Goal: Use online tool/utility: Use online tool/utility

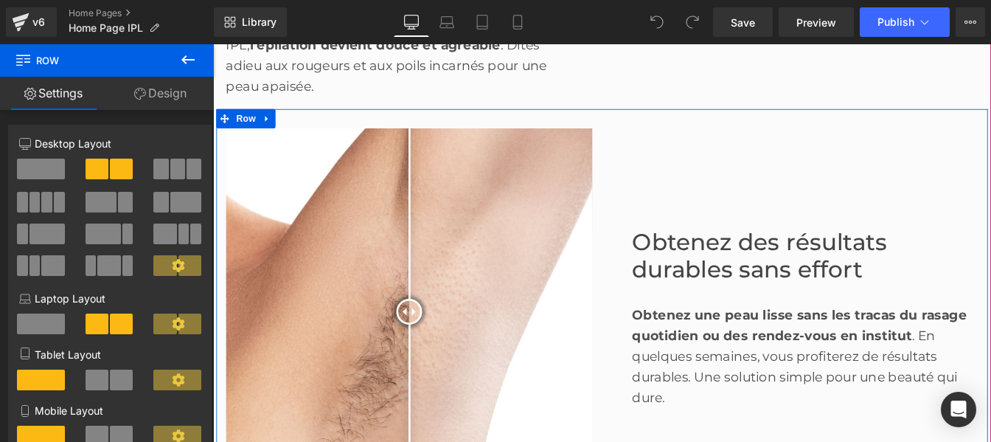
click at [743, 221] on div "Obtenez des résultats durables sans effort Heading Obtenez une peau lisse sans …" at bounding box center [880, 351] width 442 height 420
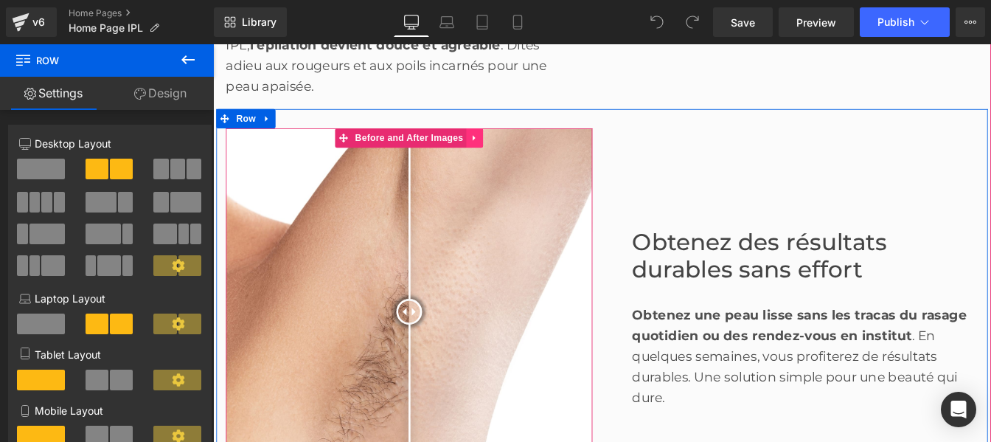
click at [510, 152] on icon at bounding box center [513, 151] width 10 height 11
click at [518, 152] on icon at bounding box center [523, 152] width 10 height 10
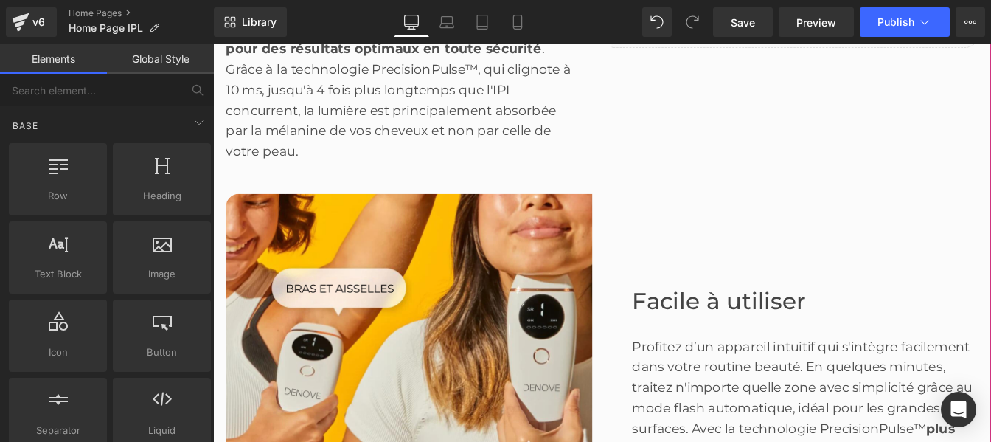
scroll to position [1455, 0]
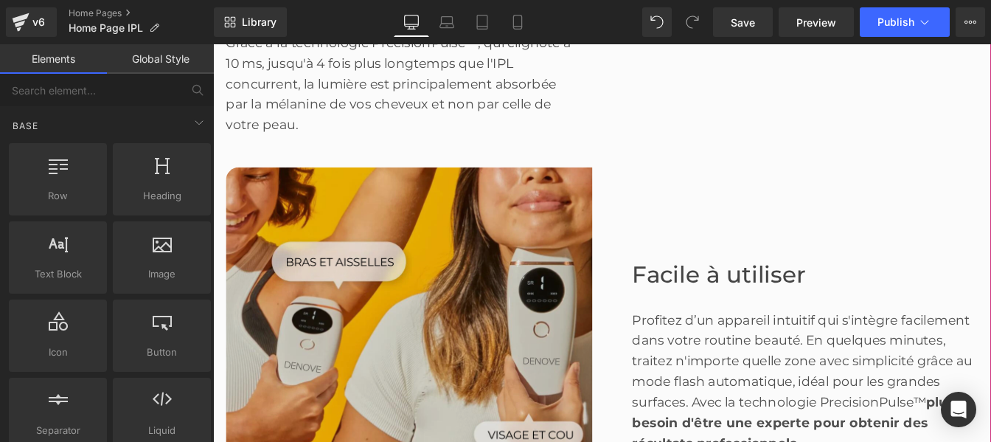
click at [461, 339] on img at bounding box center [438, 395] width 420 height 420
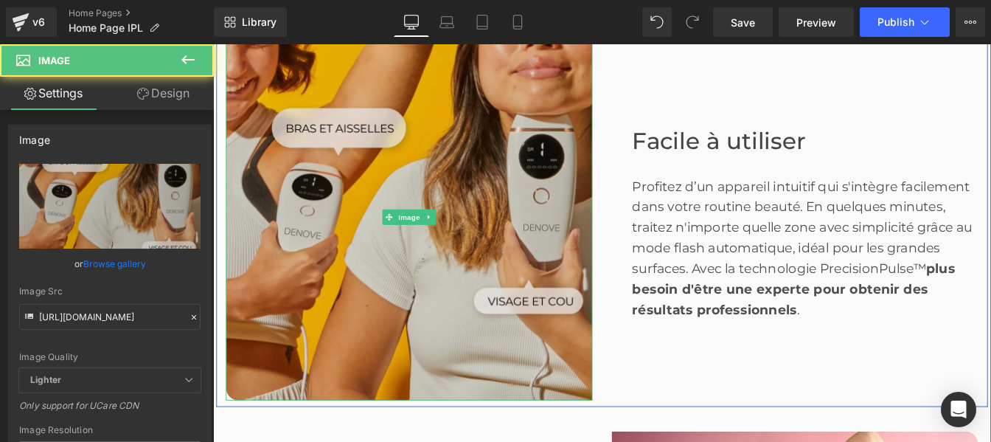
scroll to position [1608, 0]
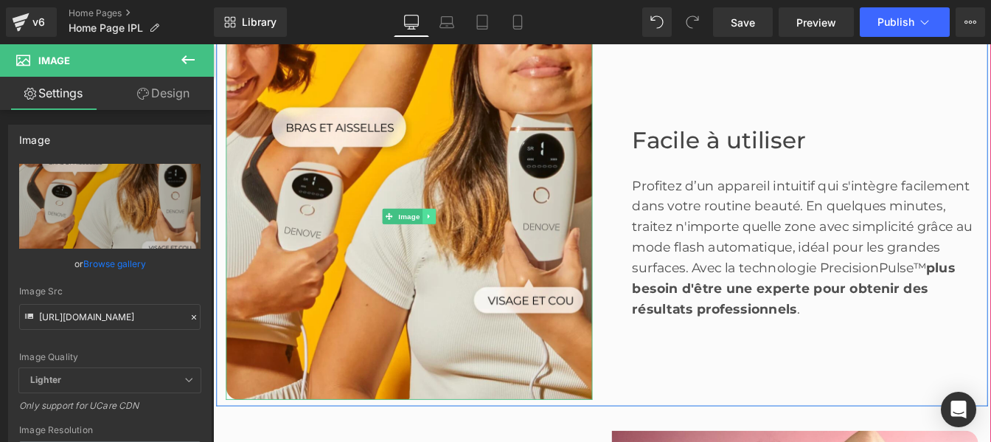
click at [457, 238] on icon at bounding box center [461, 241] width 8 height 9
click at [449, 240] on icon at bounding box center [453, 242] width 8 height 8
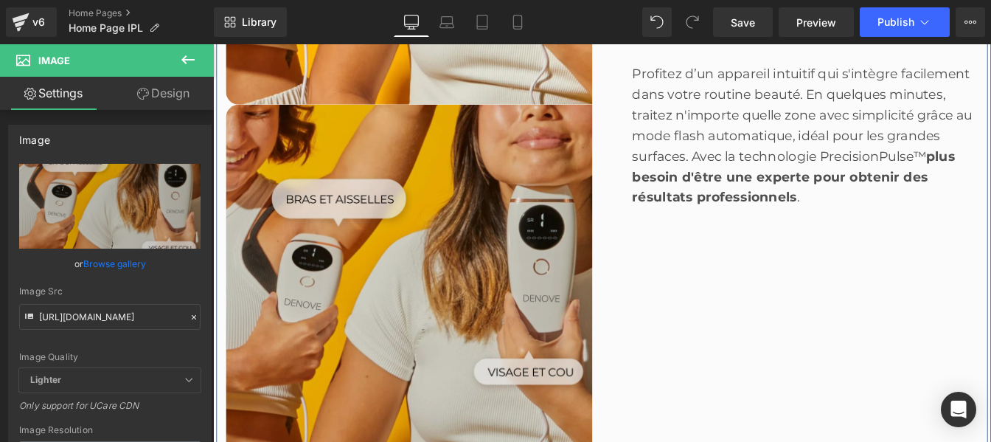
scroll to position [1957, 0]
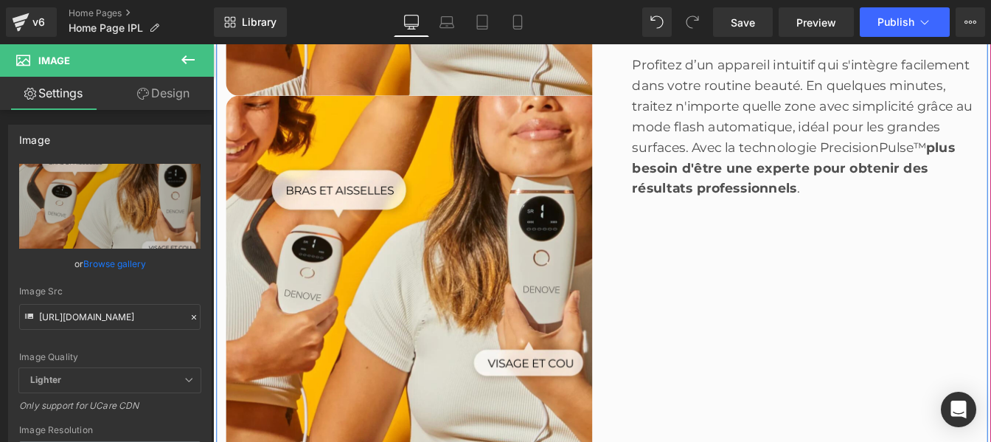
click at [749, 340] on div "Facile à utiliser Heading Profitez d’un appareil intuitif qui s'intègre facilem…" at bounding box center [880, 103] width 442 height 841
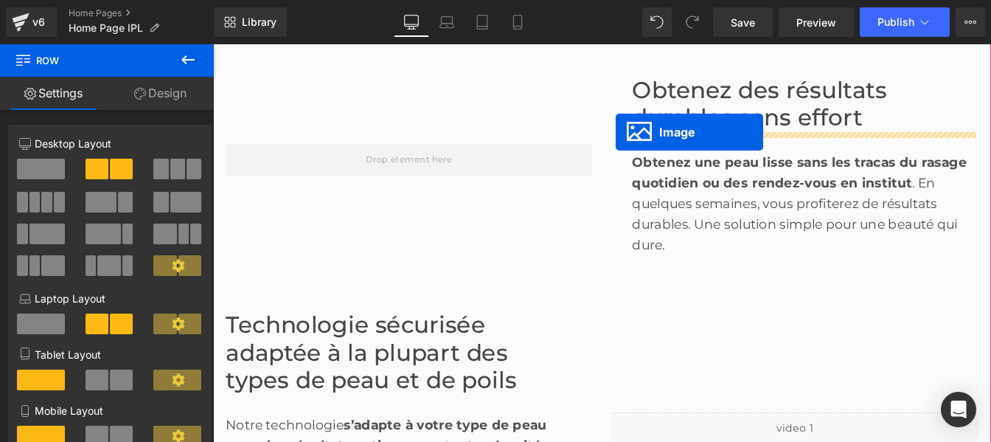
scroll to position [925, 0]
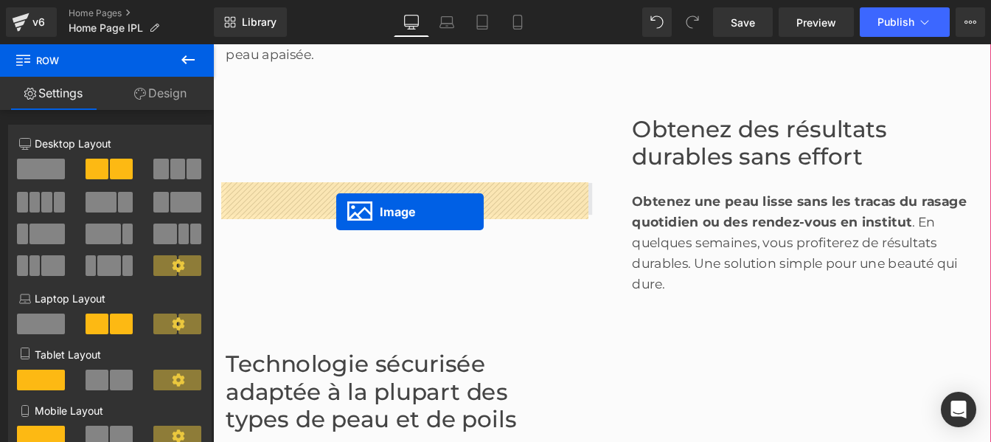
drag, startPoint x: 408, startPoint y: 308, endPoint x: 355, endPoint y: 236, distance: 89.1
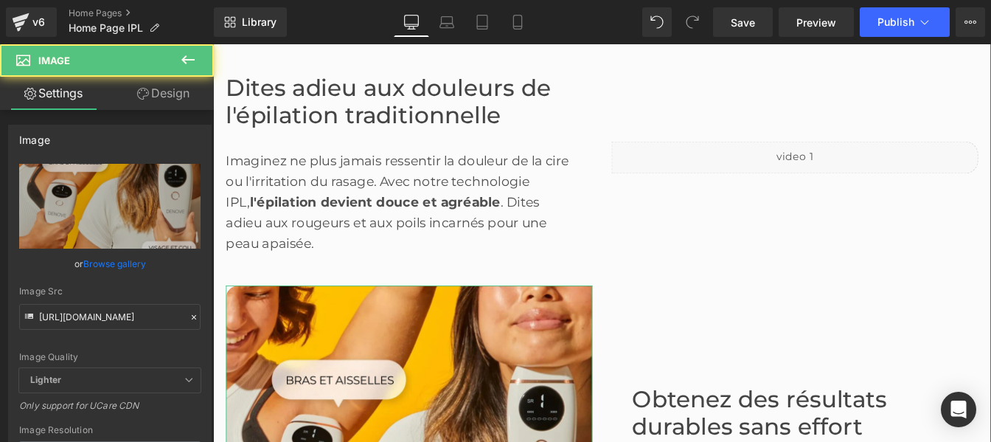
scroll to position [707, 0]
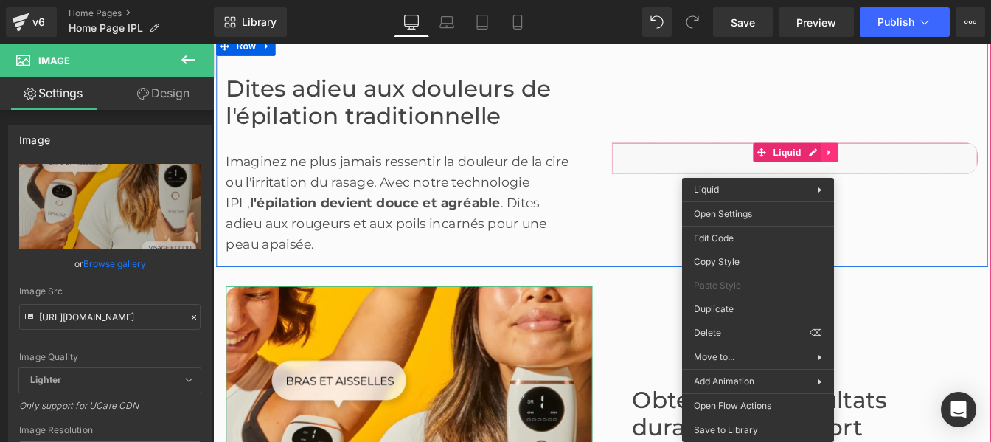
click at [914, 172] on div "Liquid" at bounding box center [880, 174] width 420 height 37
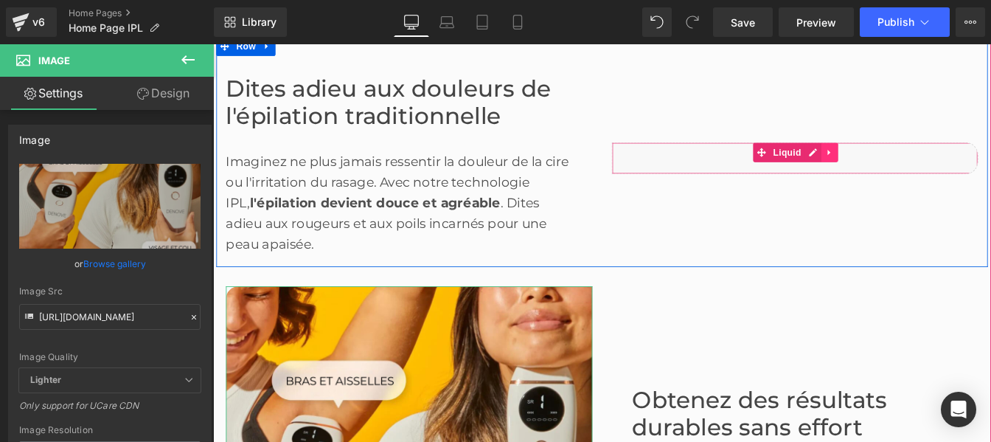
click at [915, 172] on icon at bounding box center [920, 168] width 10 height 11
click at [927, 168] on icon at bounding box center [930, 168] width 10 height 10
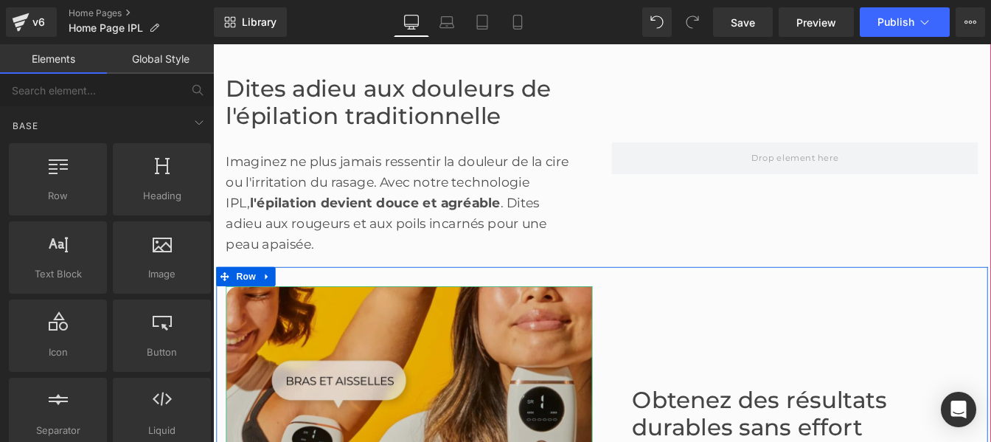
scroll to position [895, 0]
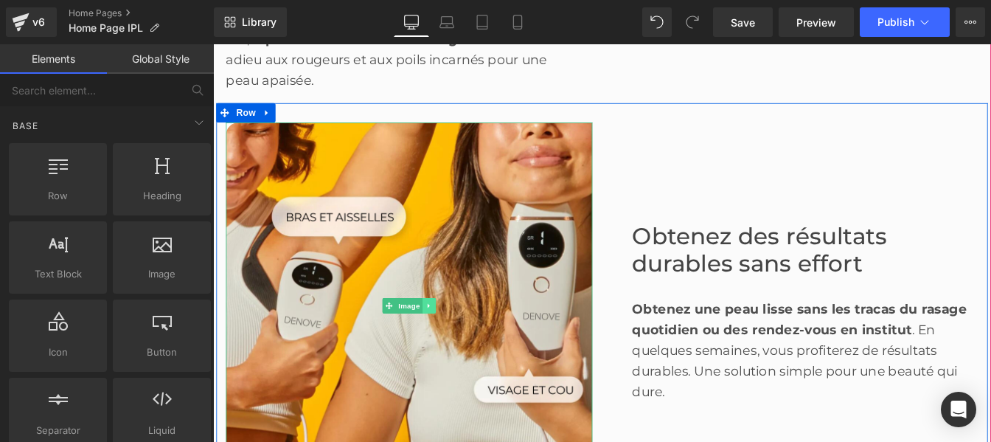
click at [459, 346] on icon at bounding box center [460, 343] width 2 height 5
click at [449, 344] on icon at bounding box center [453, 344] width 8 height 8
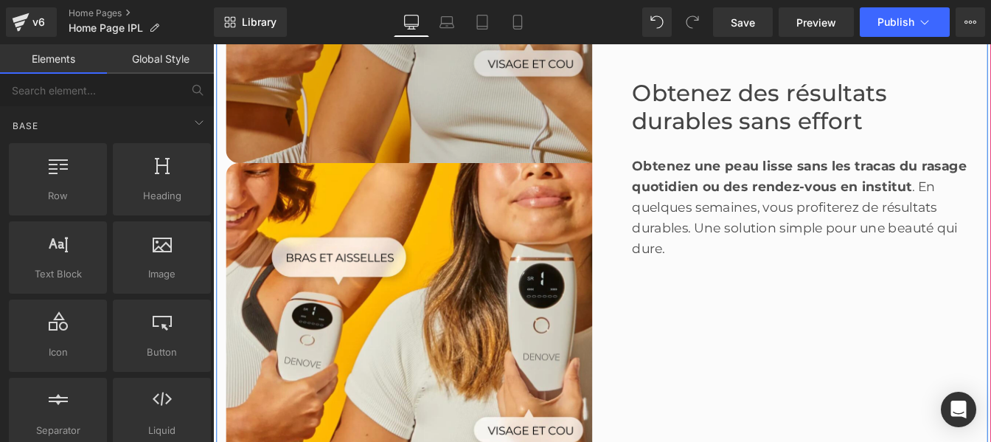
scroll to position [1346, 0]
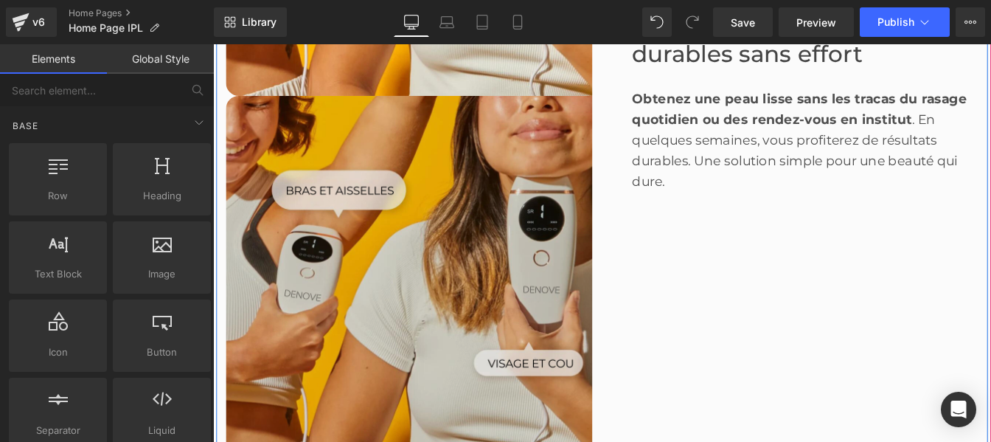
click at [759, 327] on div "Obtenez des résultats durables sans effort Heading Obtenez une peau lisse sans …" at bounding box center [880, 103] width 442 height 841
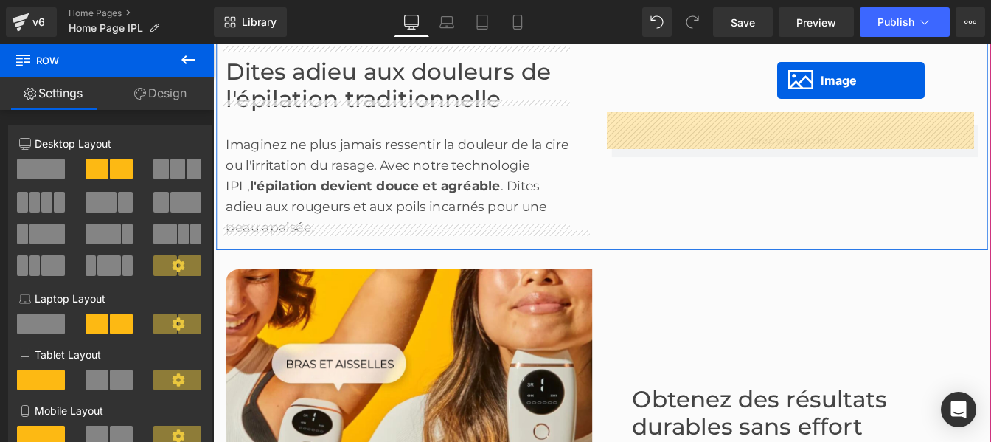
scroll to position [667, 0]
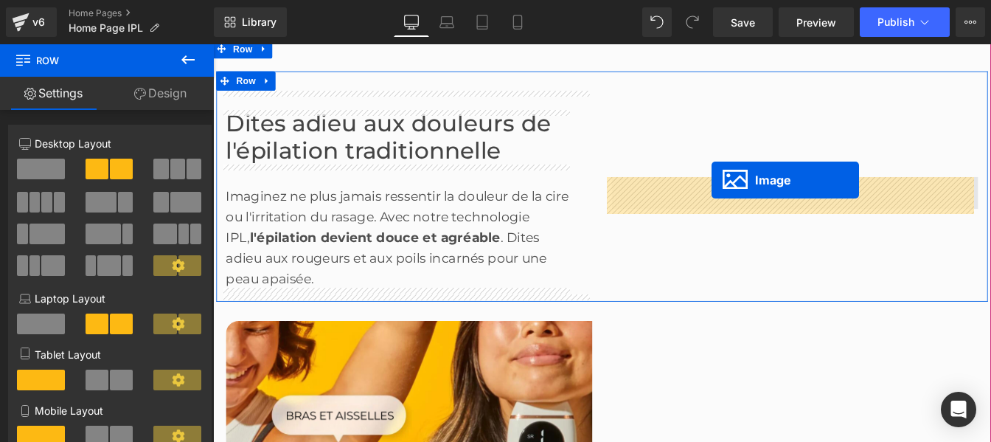
drag, startPoint x: 410, startPoint y: 308, endPoint x: 780, endPoint y: 212, distance: 382.2
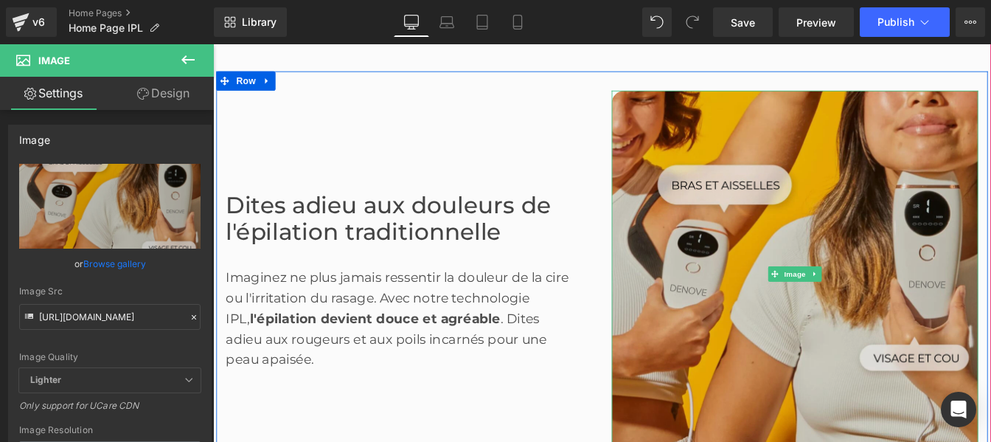
click at [803, 271] on img at bounding box center [880, 307] width 420 height 420
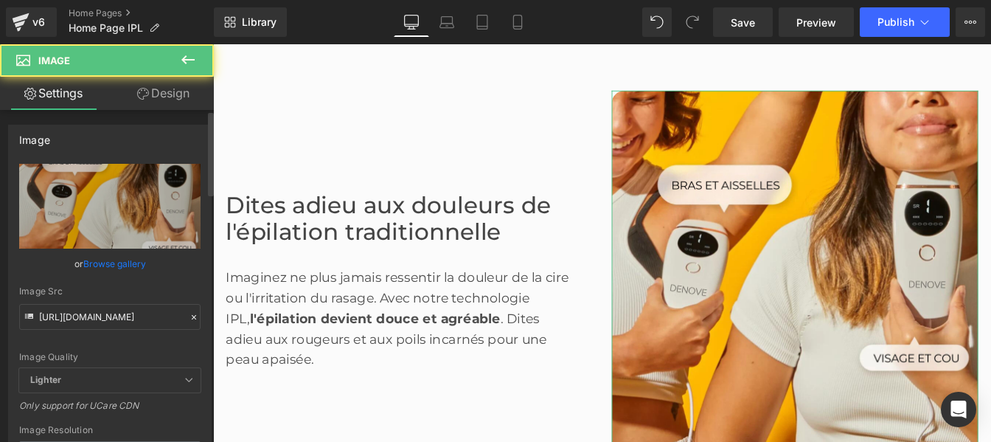
click at [192, 317] on icon at bounding box center [194, 317] width 4 height 4
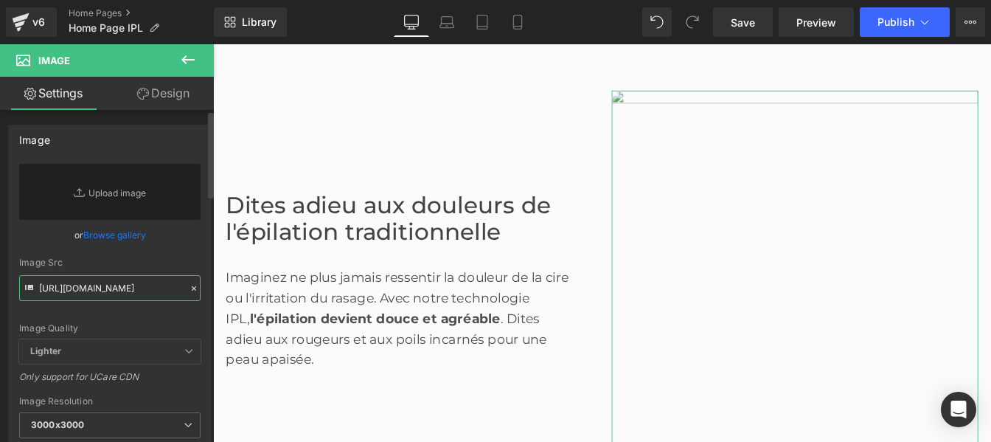
click at [105, 280] on input "[URL][DOMAIN_NAME]" at bounding box center [109, 288] width 181 height 26
paste input "[URL][DOMAIN_NAME]"
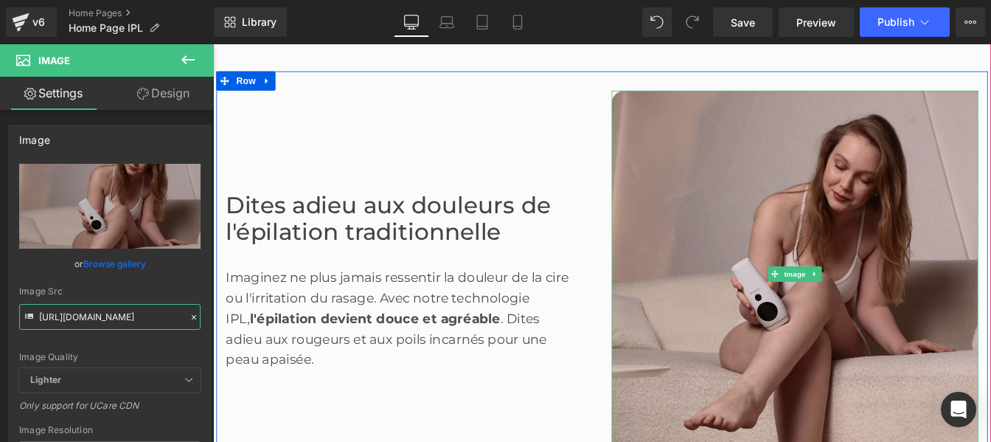
type input "[URL][DOMAIN_NAME]"
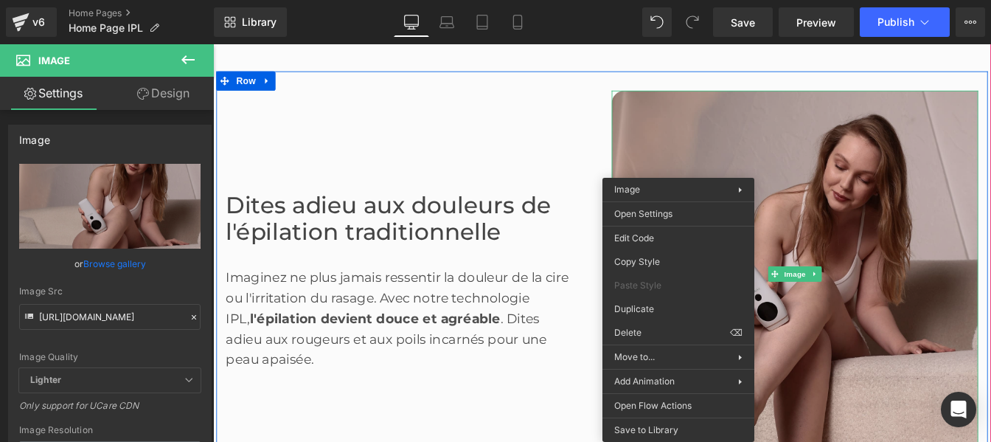
scroll to position [0, 0]
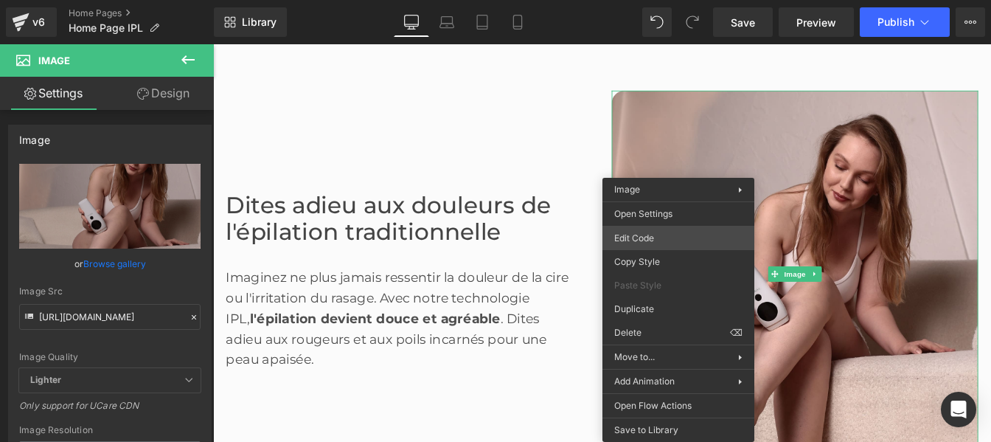
click at [648, 0] on div "Image You are previewing how the will restyle your page. You can not edit Eleme…" at bounding box center [495, 0] width 991 height 0
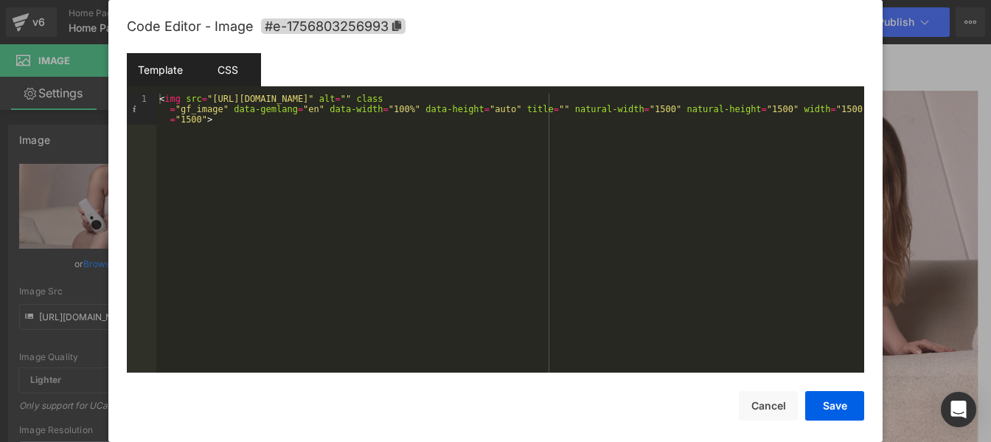
click at [219, 72] on div "CSS" at bounding box center [227, 69] width 67 height 33
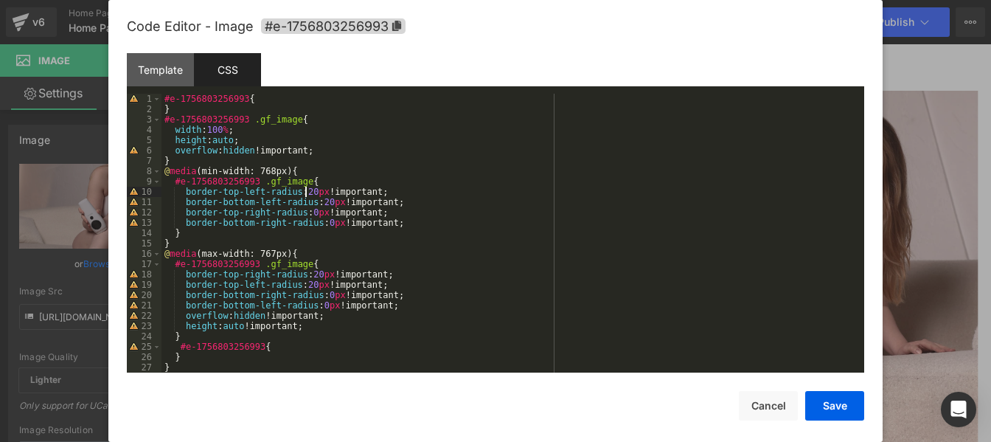
click at [307, 189] on div "#e-1756803256993 { } #e-1756803256993 .gf_image { width : 100 % ; height : auto…" at bounding box center [510, 243] width 697 height 299
click at [320, 203] on div "#e-1756803256993 { } #e-1756803256993 .gf_image { width : 100 % ; height : auto…" at bounding box center [510, 243] width 697 height 299
click at [309, 274] on div "#e-1756803256993 { } #e-1756803256993 .gf_image { width : 100 % ; height : auto…" at bounding box center [510, 243] width 697 height 299
click at [305, 282] on div "#e-1756803256993 { } #e-1756803256993 .gf_image { width : 100 % ; height : auto…" at bounding box center [510, 243] width 697 height 299
click at [833, 413] on button "Save" at bounding box center [834, 405] width 59 height 29
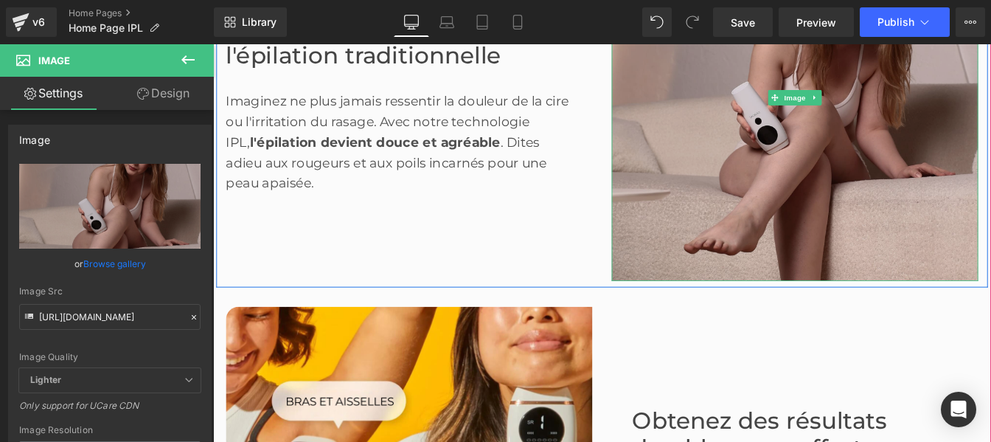
scroll to position [889, 0]
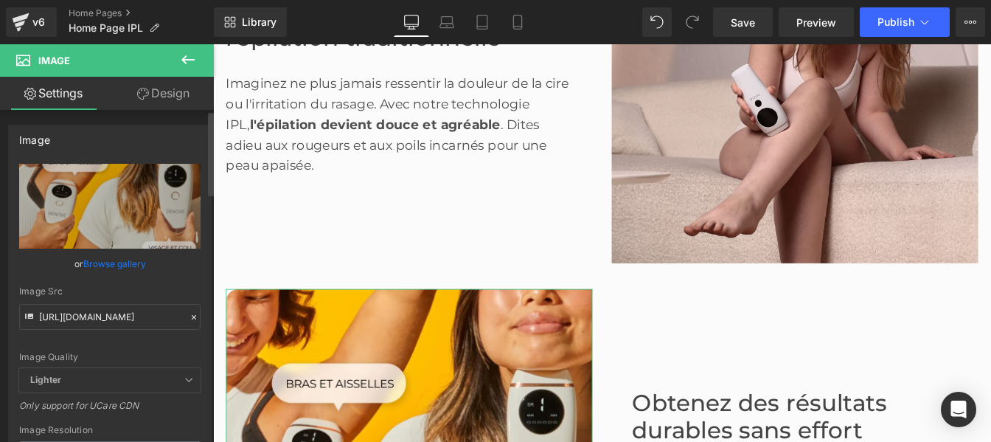
click at [189, 316] on icon at bounding box center [194, 317] width 10 height 10
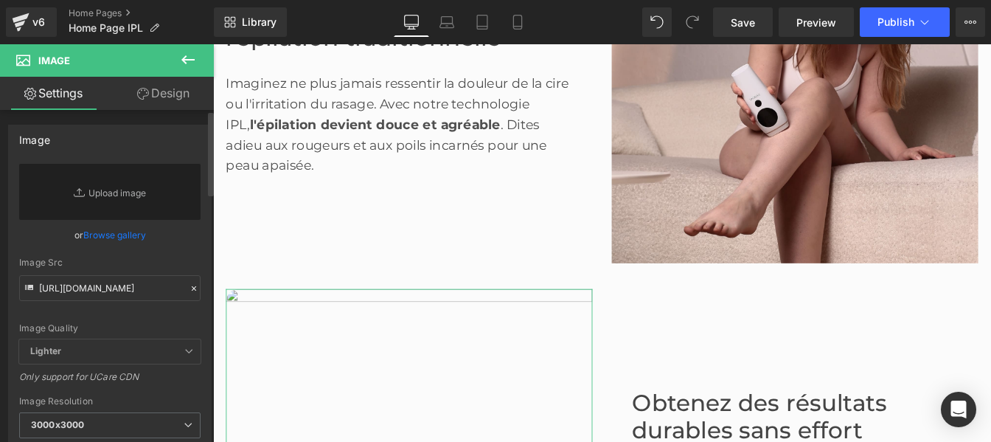
click at [147, 313] on div "Image Quality Lighter Lightest Lighter Lighter Lightest Only support for UCare …" at bounding box center [109, 252] width 181 height 176
click at [126, 288] on input "[URL][DOMAIN_NAME]" at bounding box center [109, 288] width 181 height 26
paste input "[URL][DOMAIN_NAME]"
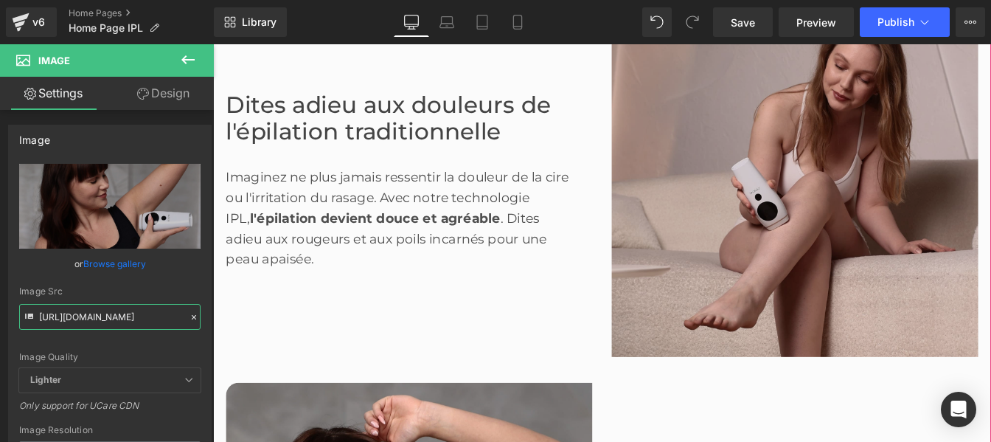
scroll to position [779, 0]
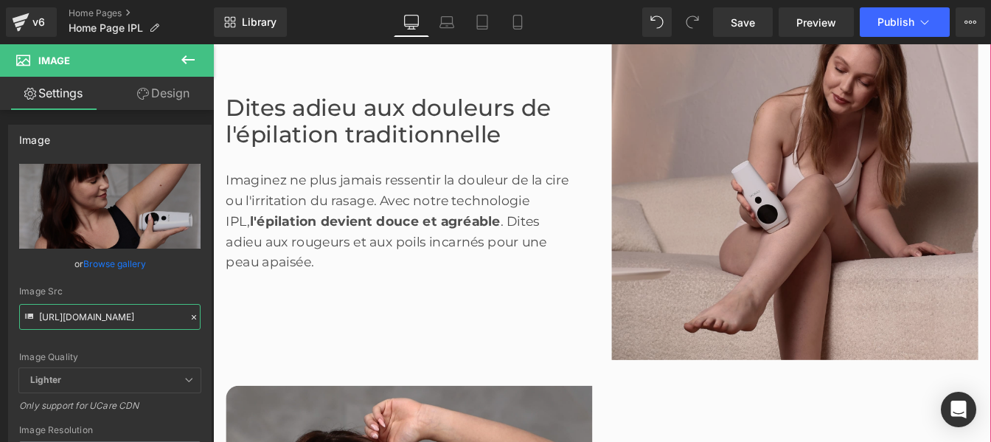
type input "[URL][DOMAIN_NAME]"
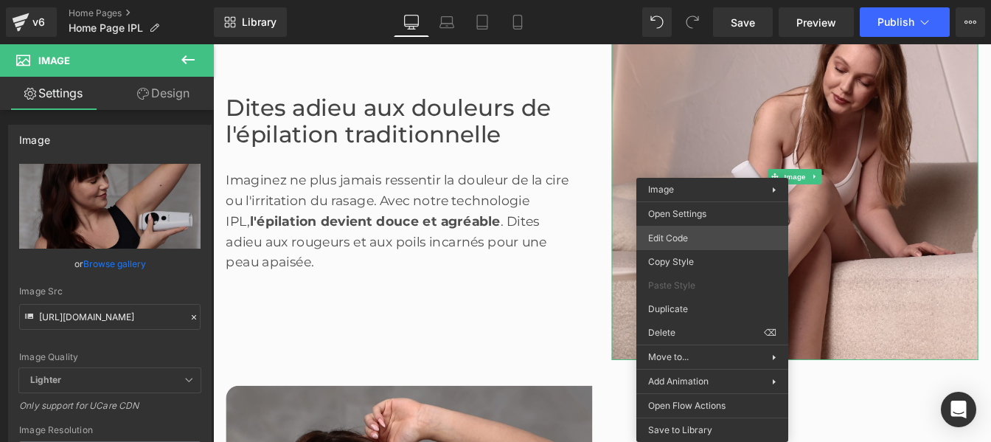
click at [675, 0] on div "Image You are previewing how the will restyle your page. You can not edit Eleme…" at bounding box center [495, 0] width 991 height 0
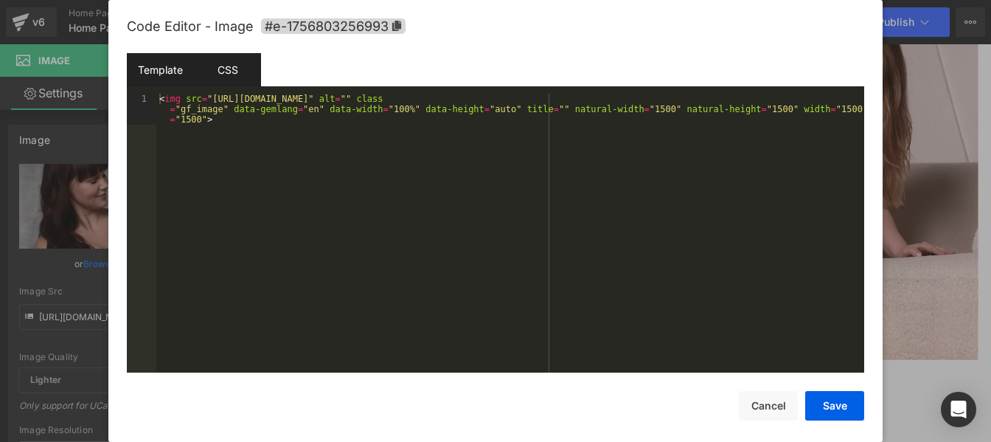
click at [222, 83] on div "CSS" at bounding box center [227, 69] width 67 height 33
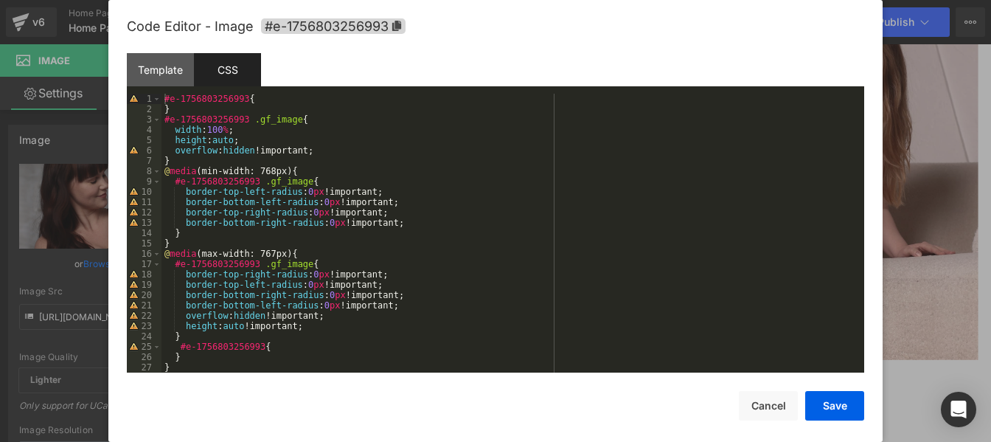
click at [301, 193] on div "#e-1756803256993 { } #e-1756803256993 .gf_image { width : 100 % ; height : auto…" at bounding box center [510, 243] width 697 height 299
click at [316, 201] on div "#e-1756803256993 { } #e-1756803256993 .gf_image { width : 100 % ; height : auto…" at bounding box center [510, 243] width 697 height 299
click at [830, 417] on button "Save" at bounding box center [834, 405] width 59 height 29
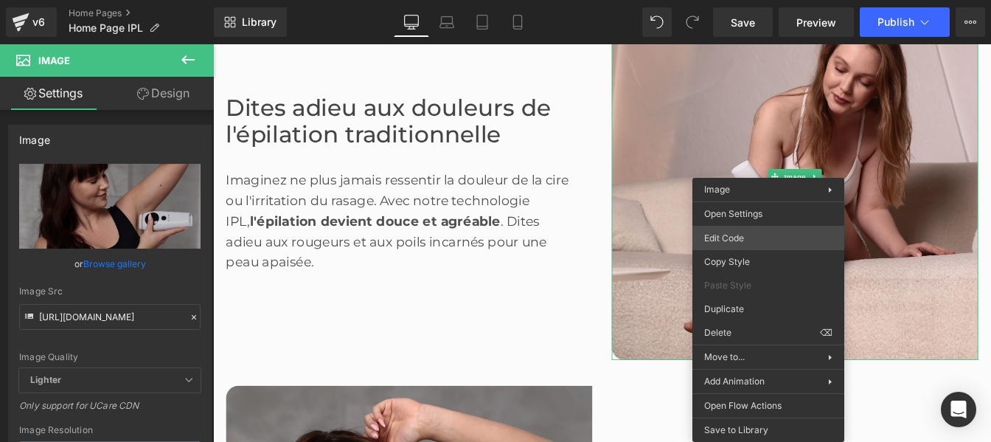
click at [710, 0] on div "Image You are previewing how the will restyle your page. You can not edit Eleme…" at bounding box center [495, 0] width 991 height 0
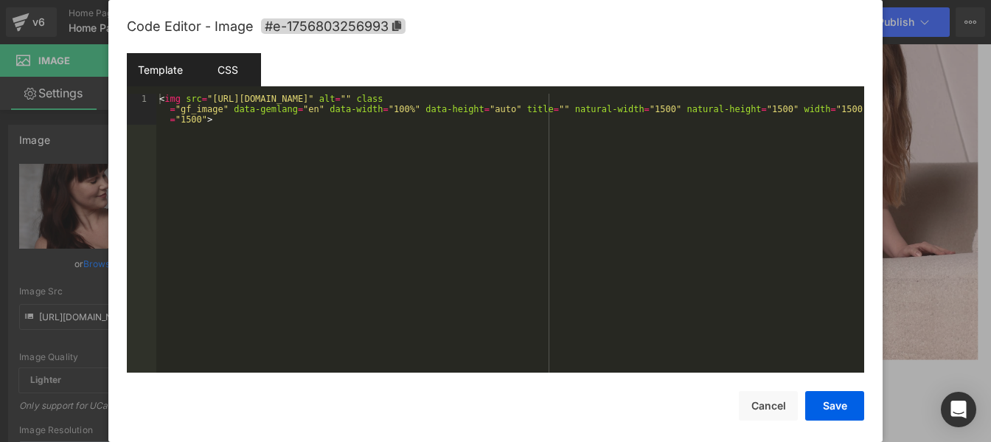
click at [223, 60] on div "CSS" at bounding box center [227, 69] width 67 height 33
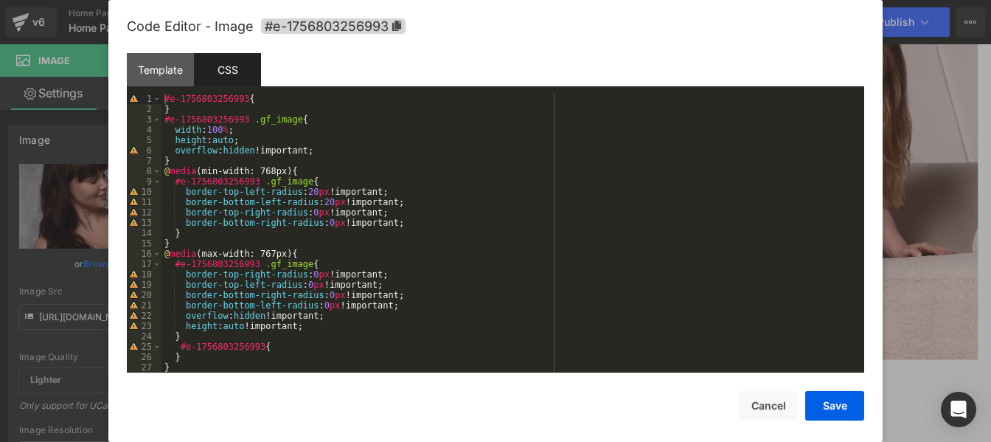
click at [307, 194] on div "#e-1756803256993 { } #e-1756803256993 .gf_image { width : 100 % ; height : auto…" at bounding box center [510, 243] width 697 height 299
click at [319, 201] on div "#e-1756803256993 { } #e-1756803256993 .gf_image { width : 100 % ; height : auto…" at bounding box center [510, 243] width 697 height 299
click at [308, 210] on div "#e-1756803256993 { } #e-1756803256993 .gf_image { width : 100 % ; height : auto…" at bounding box center [510, 243] width 697 height 299
click at [305, 209] on div "#e-1756803256993 { } #e-1756803256993 .gf_image { width : 100 % ; height : auto…" at bounding box center [510, 243] width 697 height 299
click at [320, 221] on div "#e-1756803256993 { } #e-1756803256993 .gf_image { width : 100 % ; height : auto…" at bounding box center [510, 243] width 697 height 299
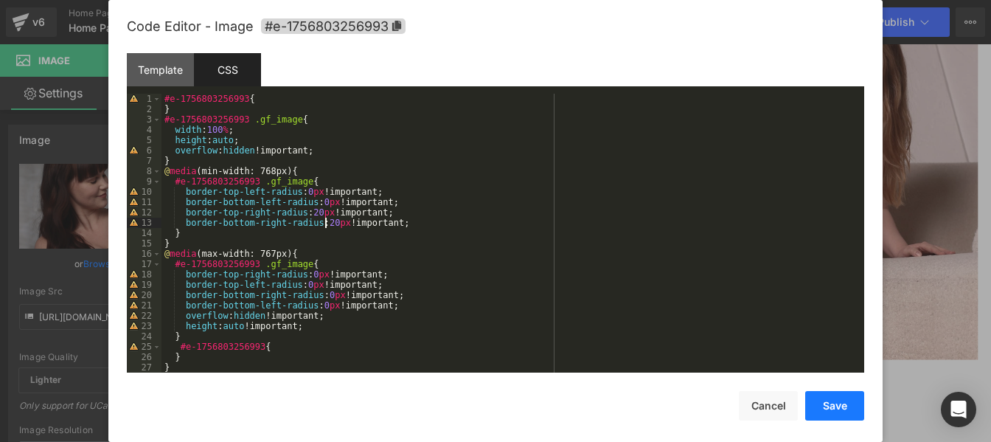
click at [833, 411] on button "Save" at bounding box center [834, 405] width 59 height 29
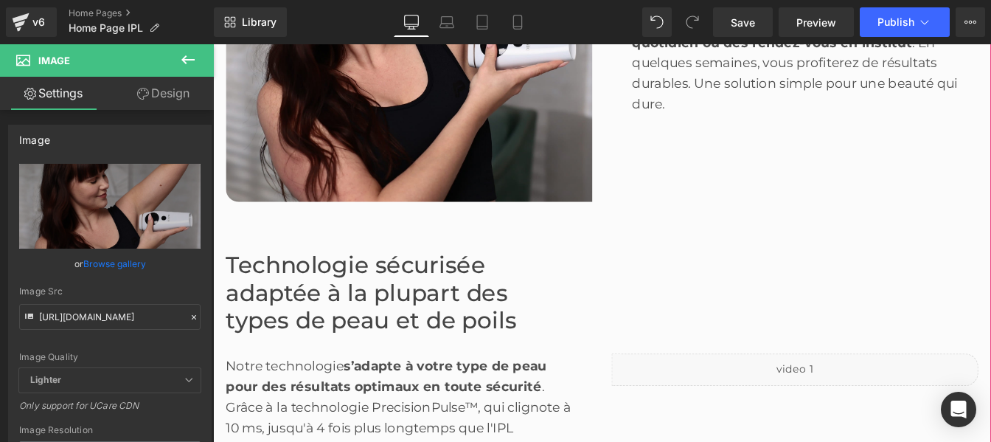
scroll to position [1411, 0]
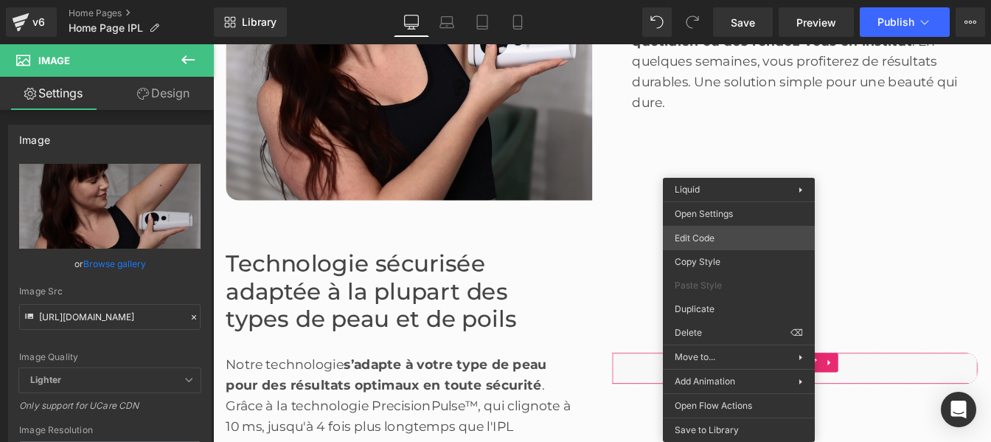
click at [691, 0] on div "Image You are previewing how the will restyle your page. You can not edit Eleme…" at bounding box center [495, 0] width 991 height 0
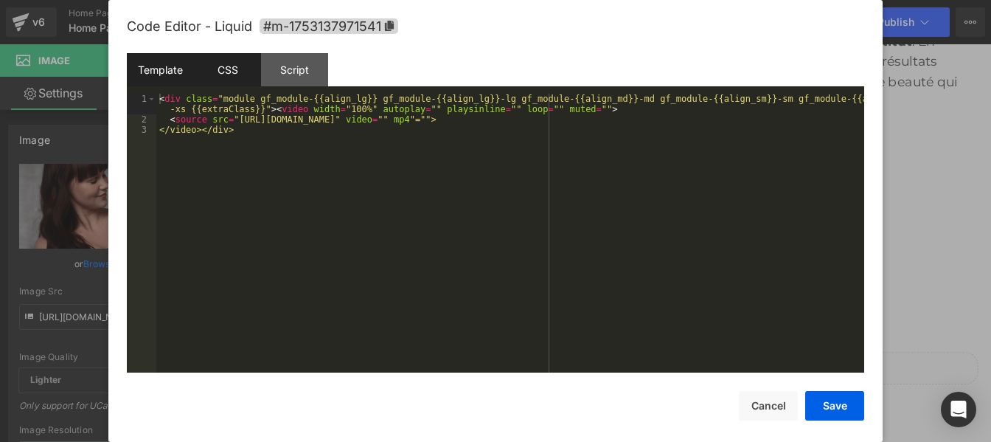
click at [224, 74] on div "CSS" at bounding box center [227, 69] width 67 height 33
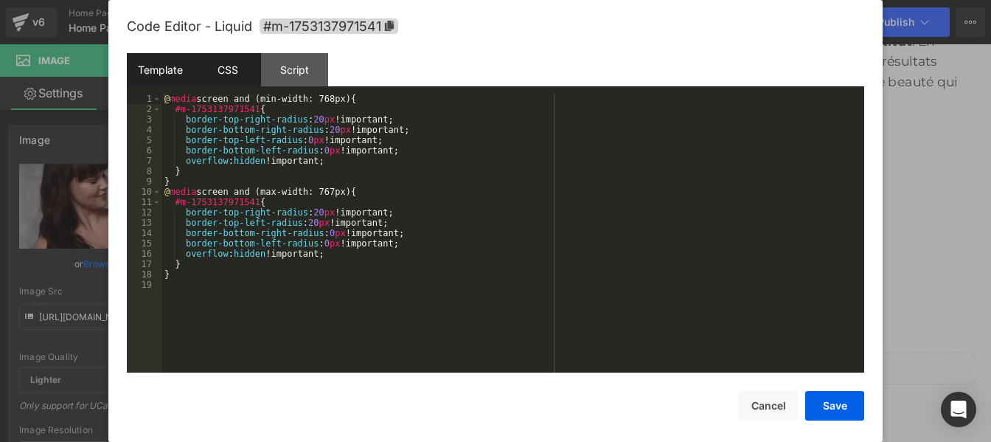
click at [176, 66] on div "Template" at bounding box center [160, 69] width 67 height 33
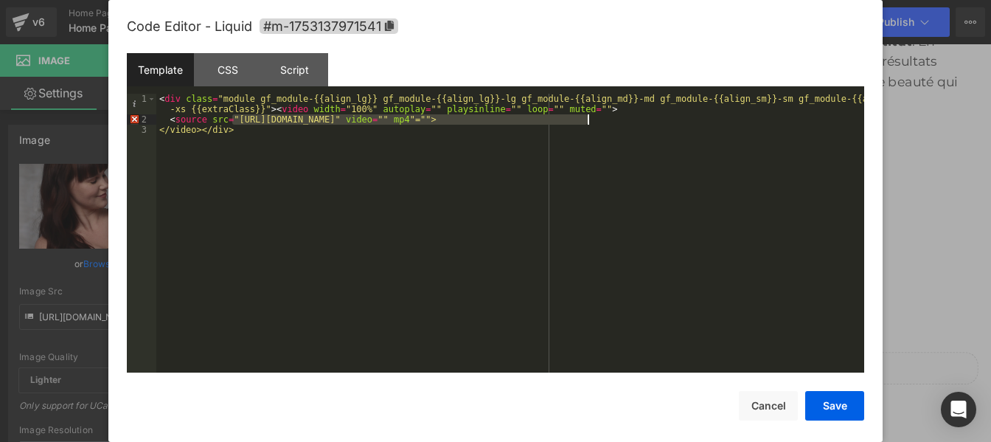
drag, startPoint x: 231, startPoint y: 119, endPoint x: 586, endPoint y: 119, distance: 354.7
click at [586, 119] on div "< div class = "module gf_module-{{align_lg}} gf_module-{{align_lg}}-lg gf_modul…" at bounding box center [510, 249] width 708 height 310
click at [820, 409] on button "Save" at bounding box center [834, 405] width 59 height 29
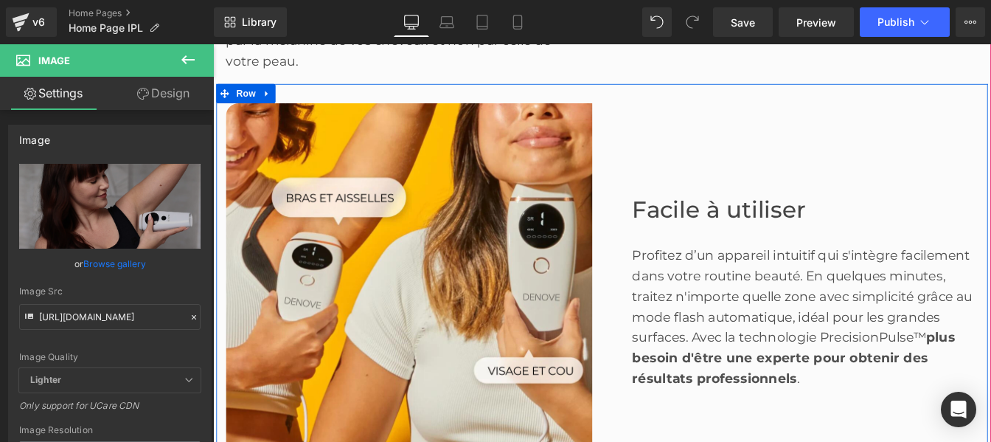
scroll to position [1902, 0]
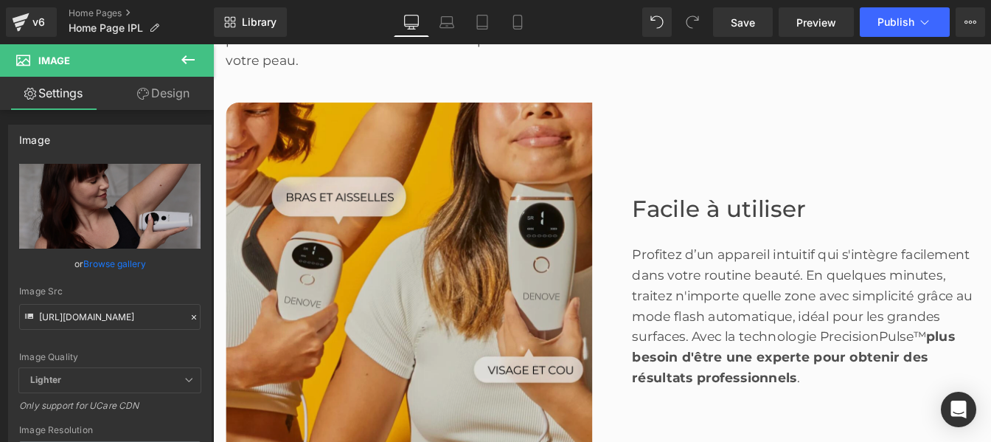
click at [420, 347] on img at bounding box center [438, 321] width 420 height 420
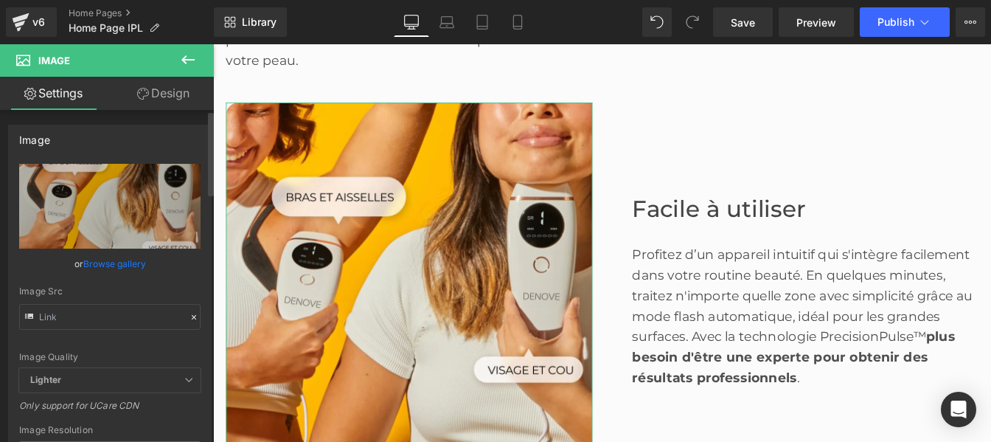
click at [189, 318] on icon at bounding box center [194, 317] width 10 height 10
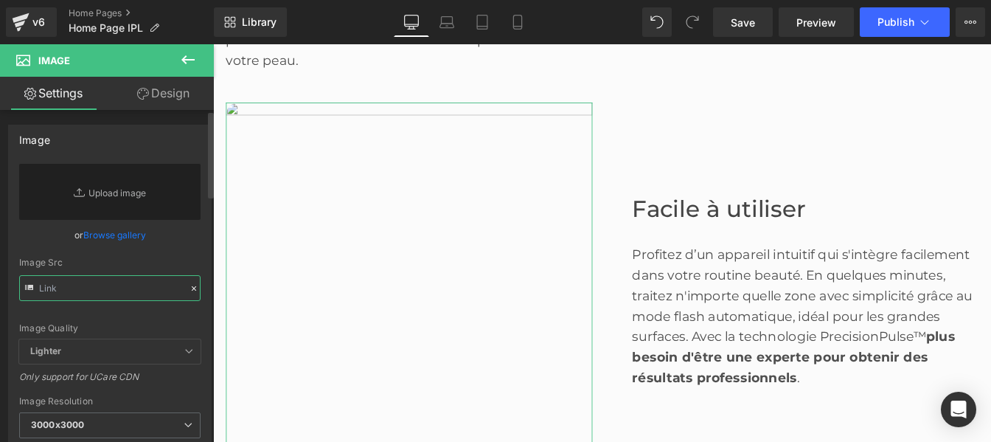
click at [129, 285] on input "text" at bounding box center [109, 288] width 181 height 26
paste input "[URL][DOMAIN_NAME]"
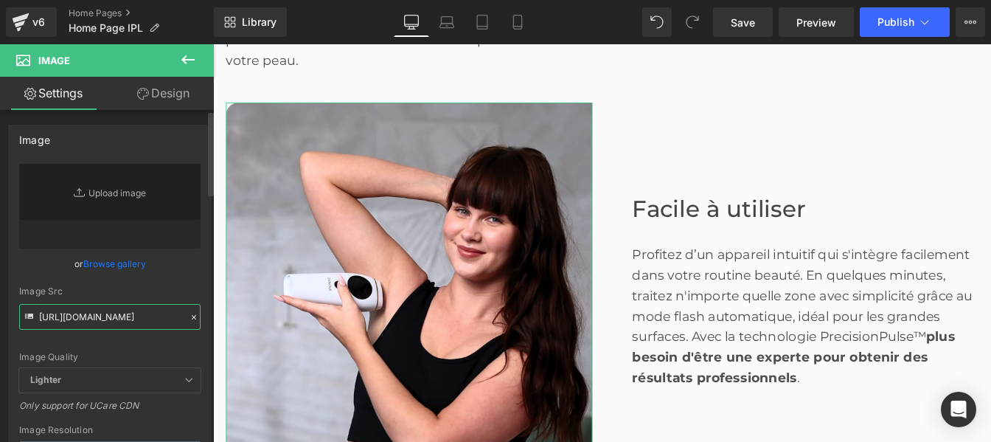
type input "[URL][DOMAIN_NAME]"
click at [204, 279] on div "[URL][DOMAIN_NAME] Replace Image Upload image or Browse gallery Image Src [URL]…" at bounding box center [110, 355] width 202 height 382
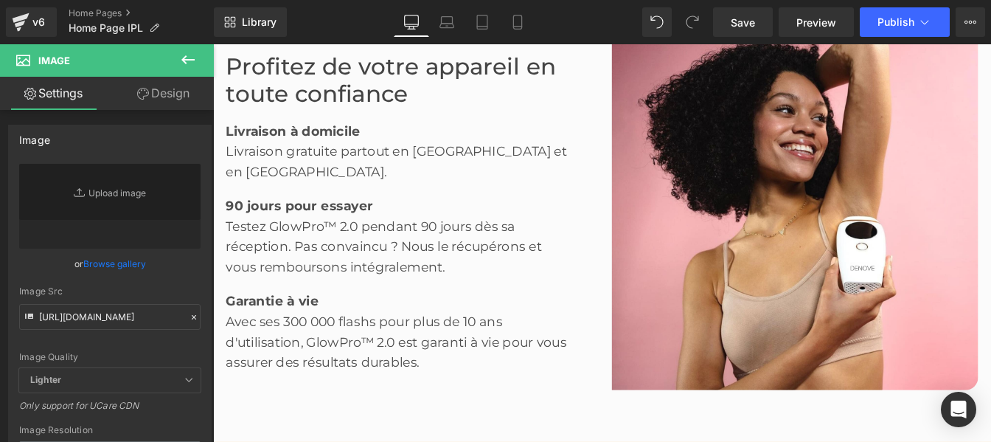
scroll to position [2447, 0]
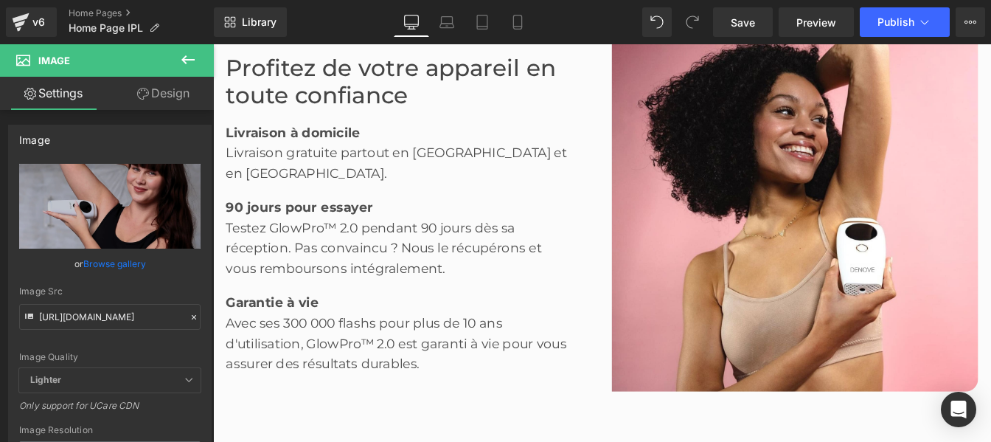
click at [805, 271] on img at bounding box center [880, 232] width 420 height 420
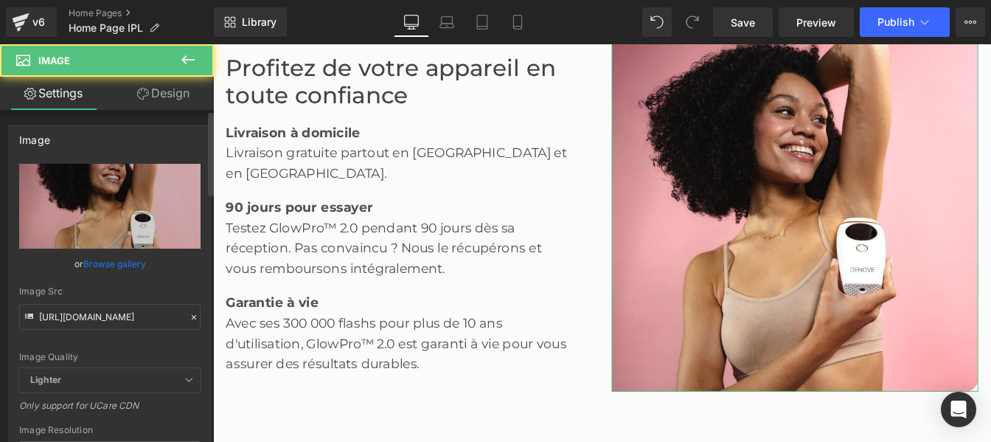
click at [189, 319] on icon at bounding box center [194, 317] width 10 height 10
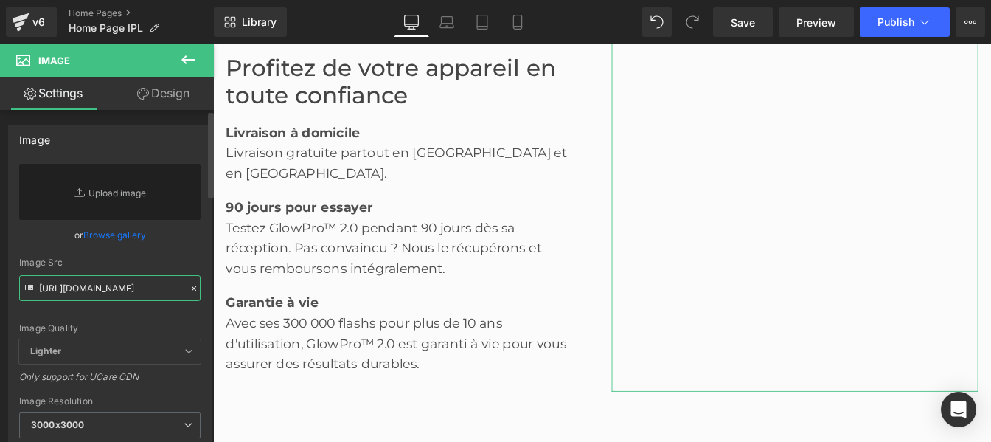
click at [115, 293] on input "[URL][DOMAIN_NAME]" at bounding box center [109, 288] width 181 height 26
paste input "[URL][DOMAIN_NAME]"
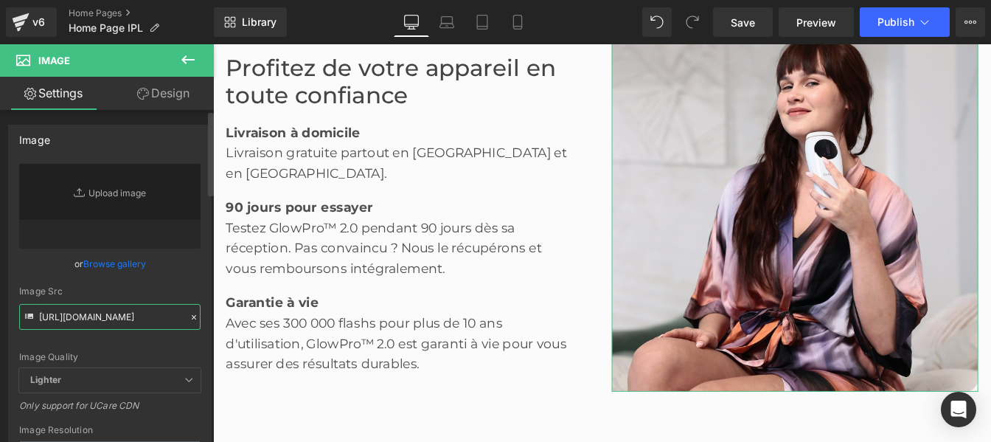
type input "[URL][DOMAIN_NAME]"
click at [200, 281] on div "[URL][DOMAIN_NAME] Replace Image Upload image or Browse gallery Image Src [URL]…" at bounding box center [110, 355] width 202 height 382
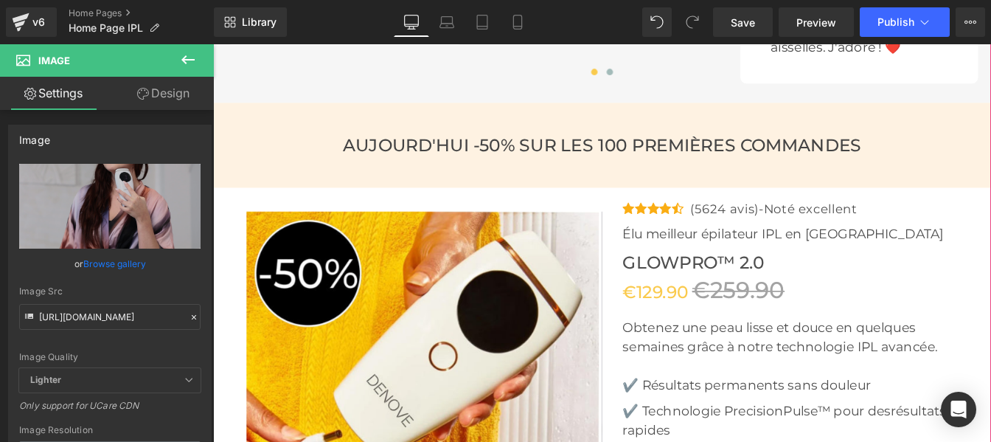
scroll to position [4538, 0]
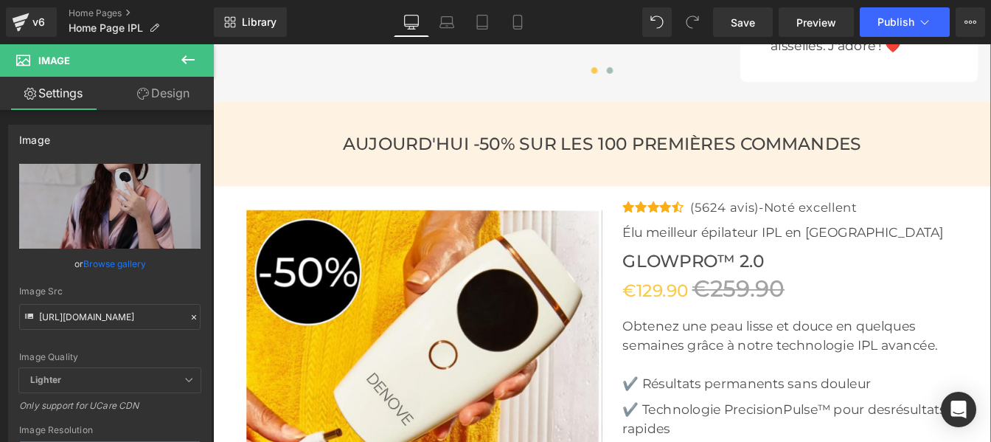
click at [213, 44] on div at bounding box center [213, 44] width 0 height 0
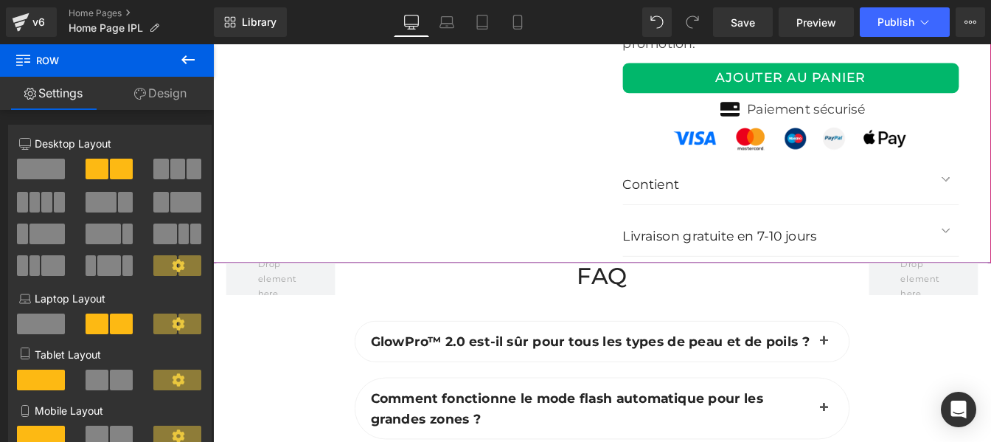
scroll to position [5326, 0]
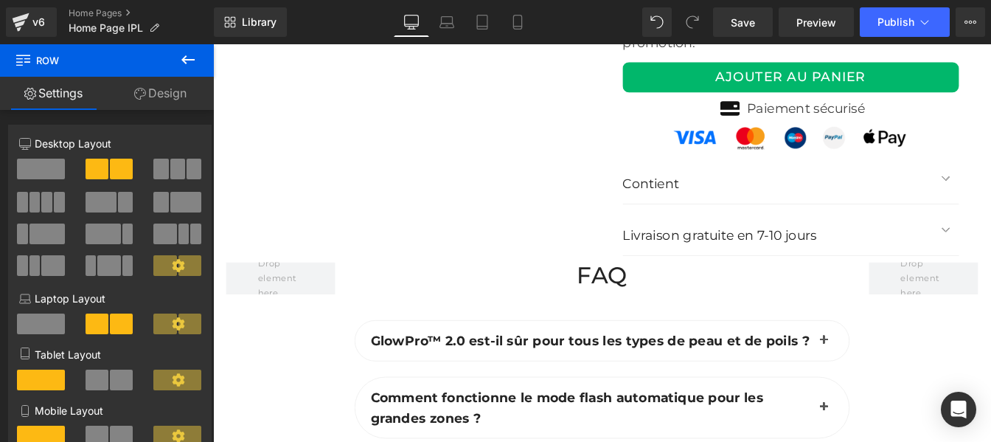
click at [213, 44] on div at bounding box center [213, 44] width 0 height 0
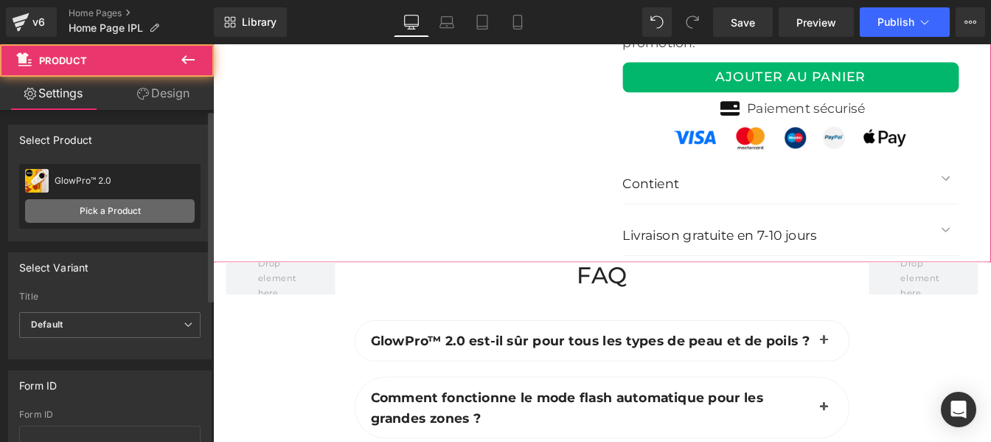
click at [86, 206] on link "Pick a Product" at bounding box center [110, 211] width 170 height 24
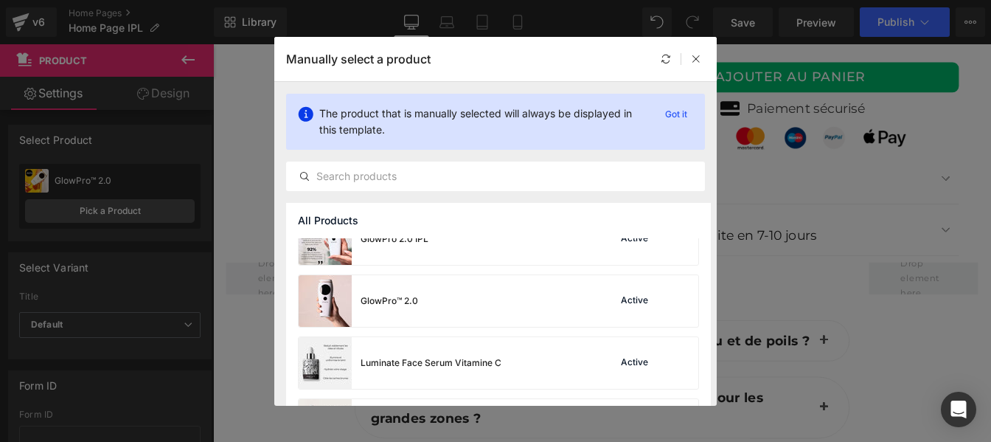
scroll to position [212, 0]
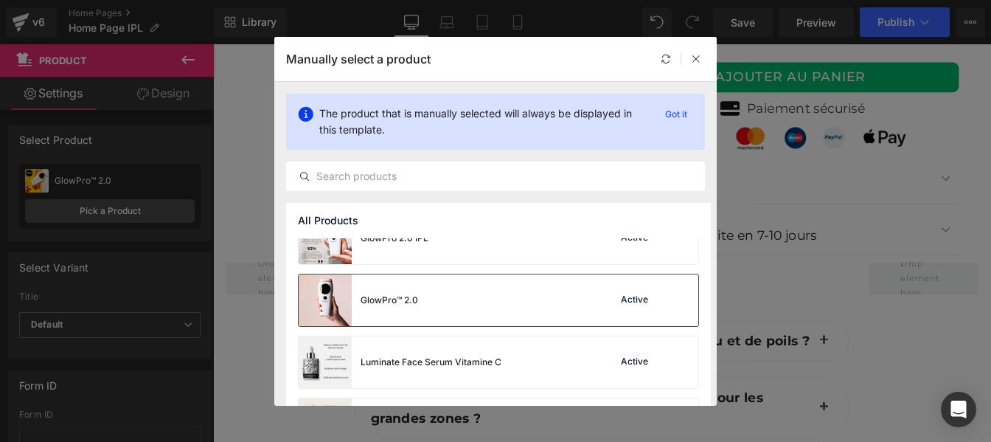
drag, startPoint x: 513, startPoint y: 320, endPoint x: 566, endPoint y: 294, distance: 59.0
click at [513, 320] on div "GlowPro™ 2.0 Active" at bounding box center [499, 300] width 400 height 52
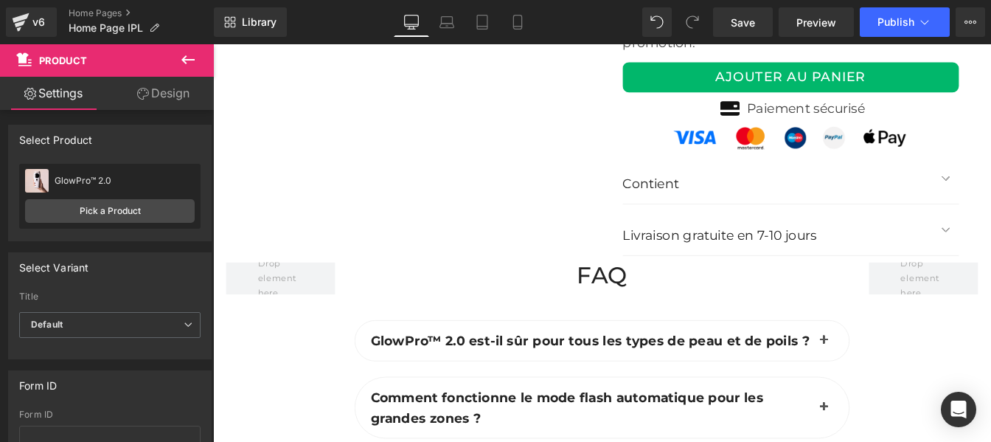
scroll to position [4891, 0]
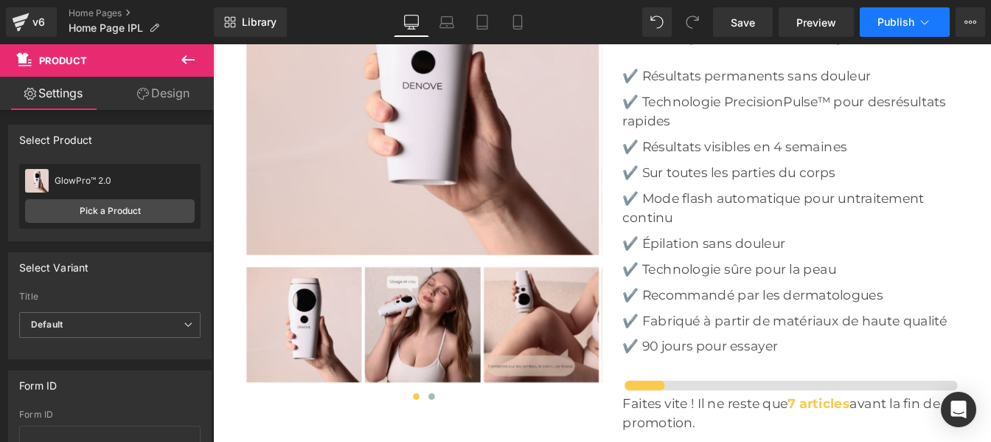
click at [889, 32] on button "Publish" at bounding box center [905, 21] width 90 height 29
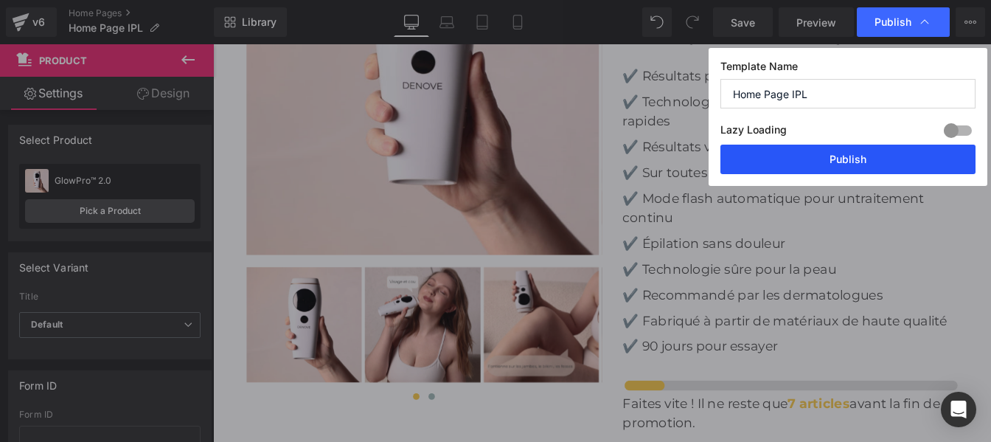
click at [813, 156] on button "Publish" at bounding box center [847, 159] width 255 height 29
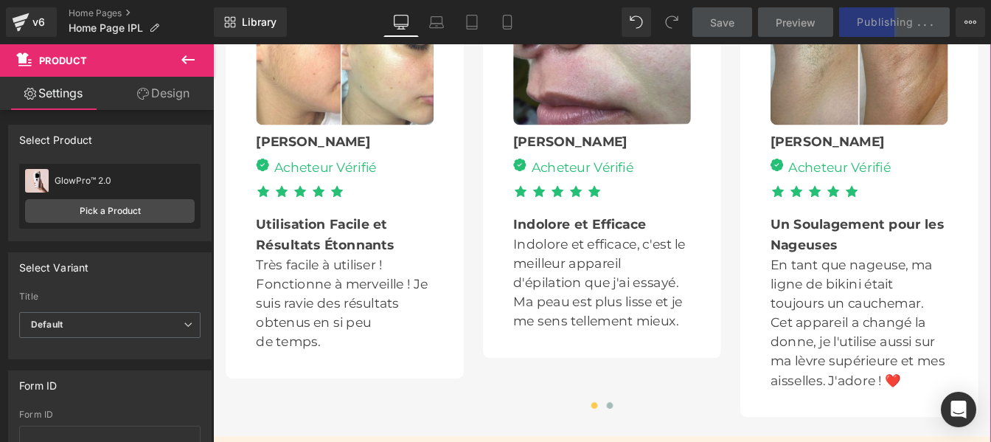
scroll to position [4153, 0]
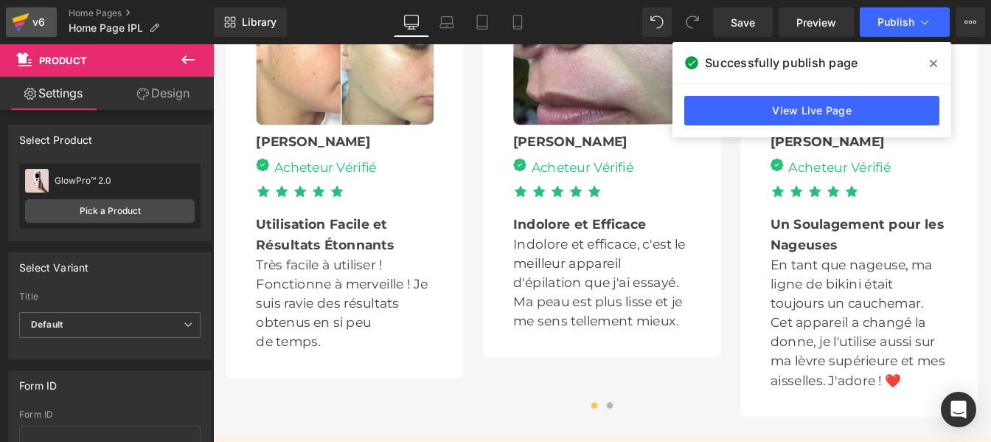
click at [32, 17] on div "v6" at bounding box center [38, 22] width 18 height 19
